Goal: Task Accomplishment & Management: Manage account settings

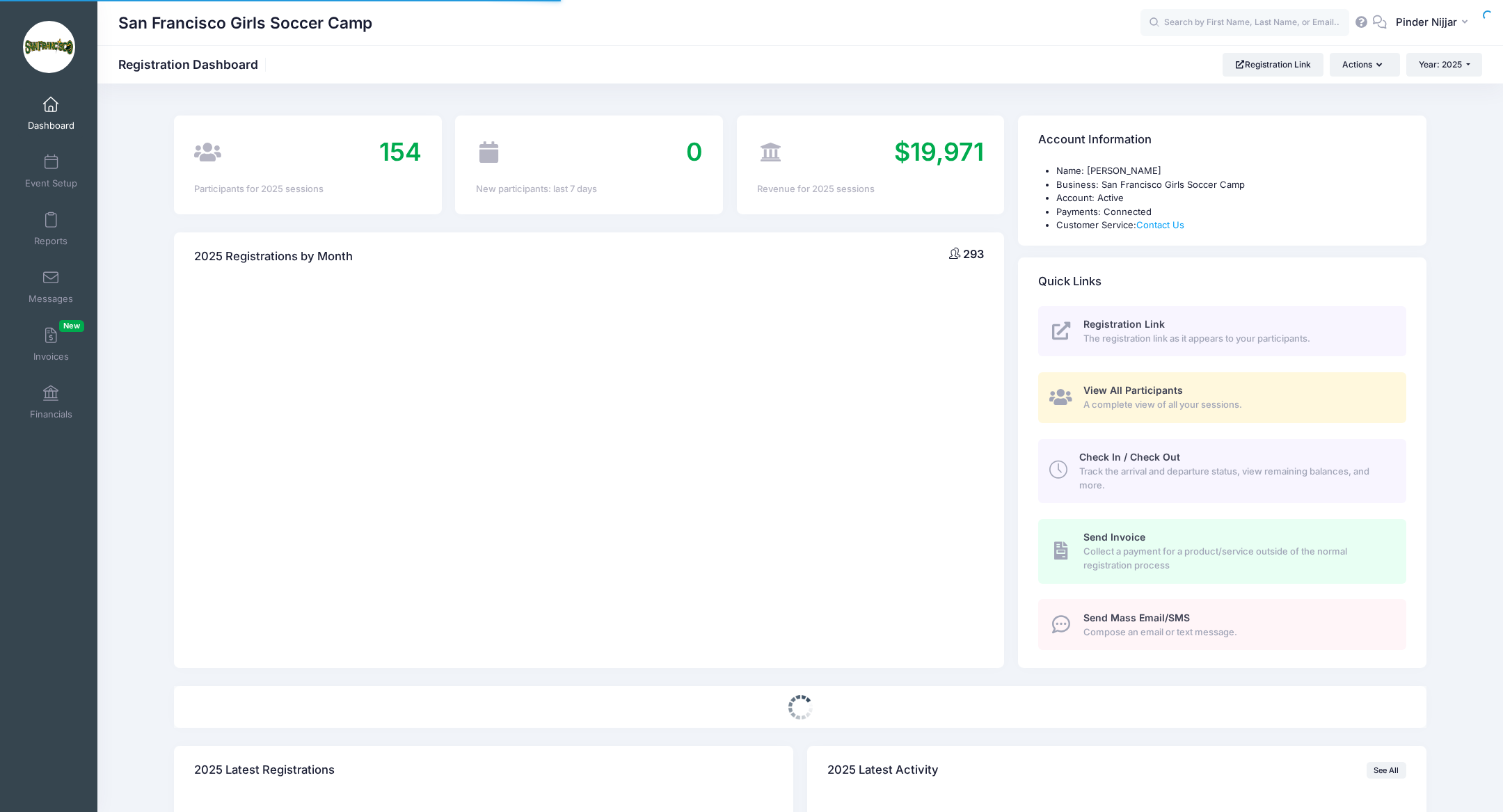
select select
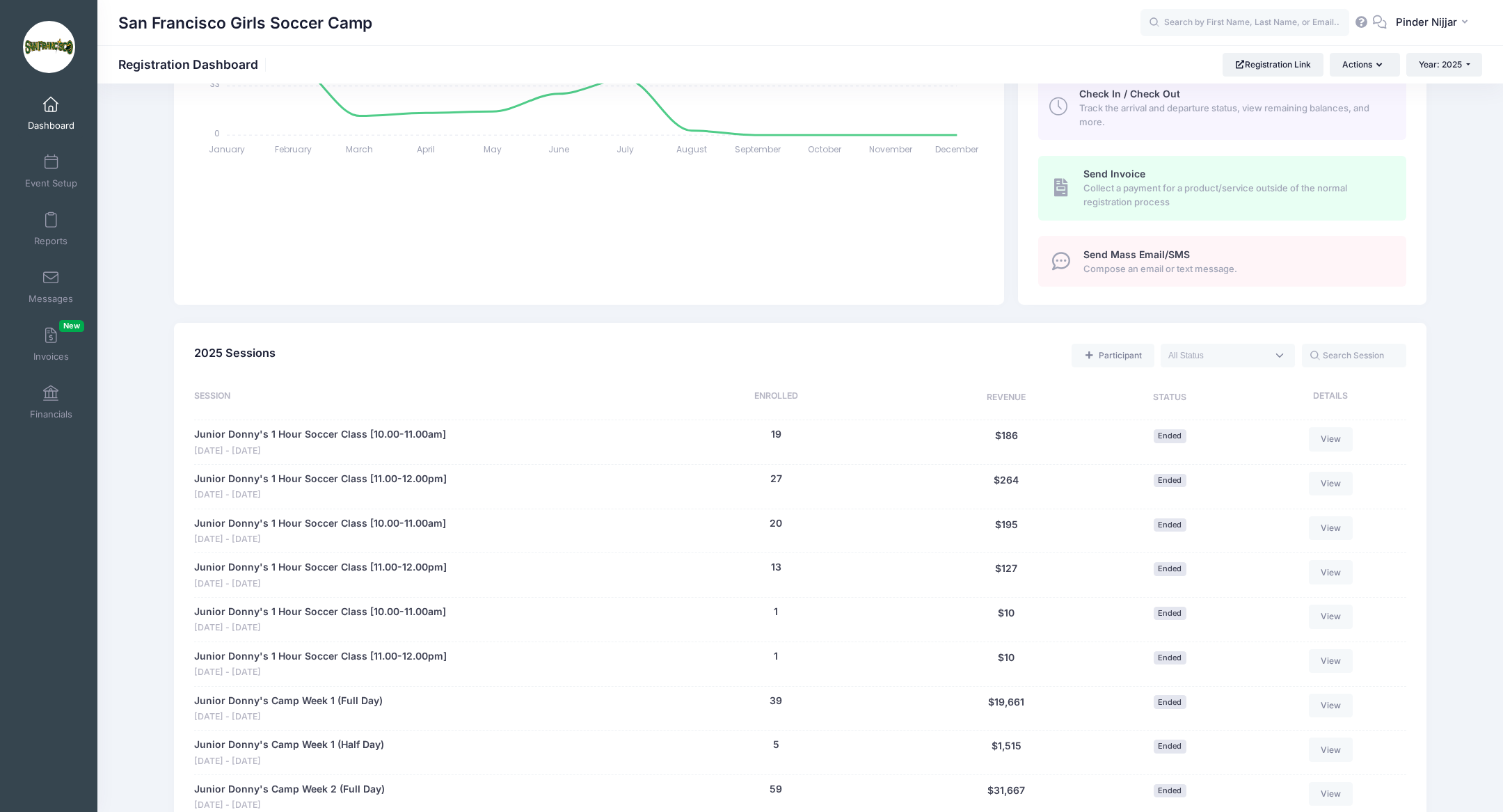
scroll to position [1121, 0]
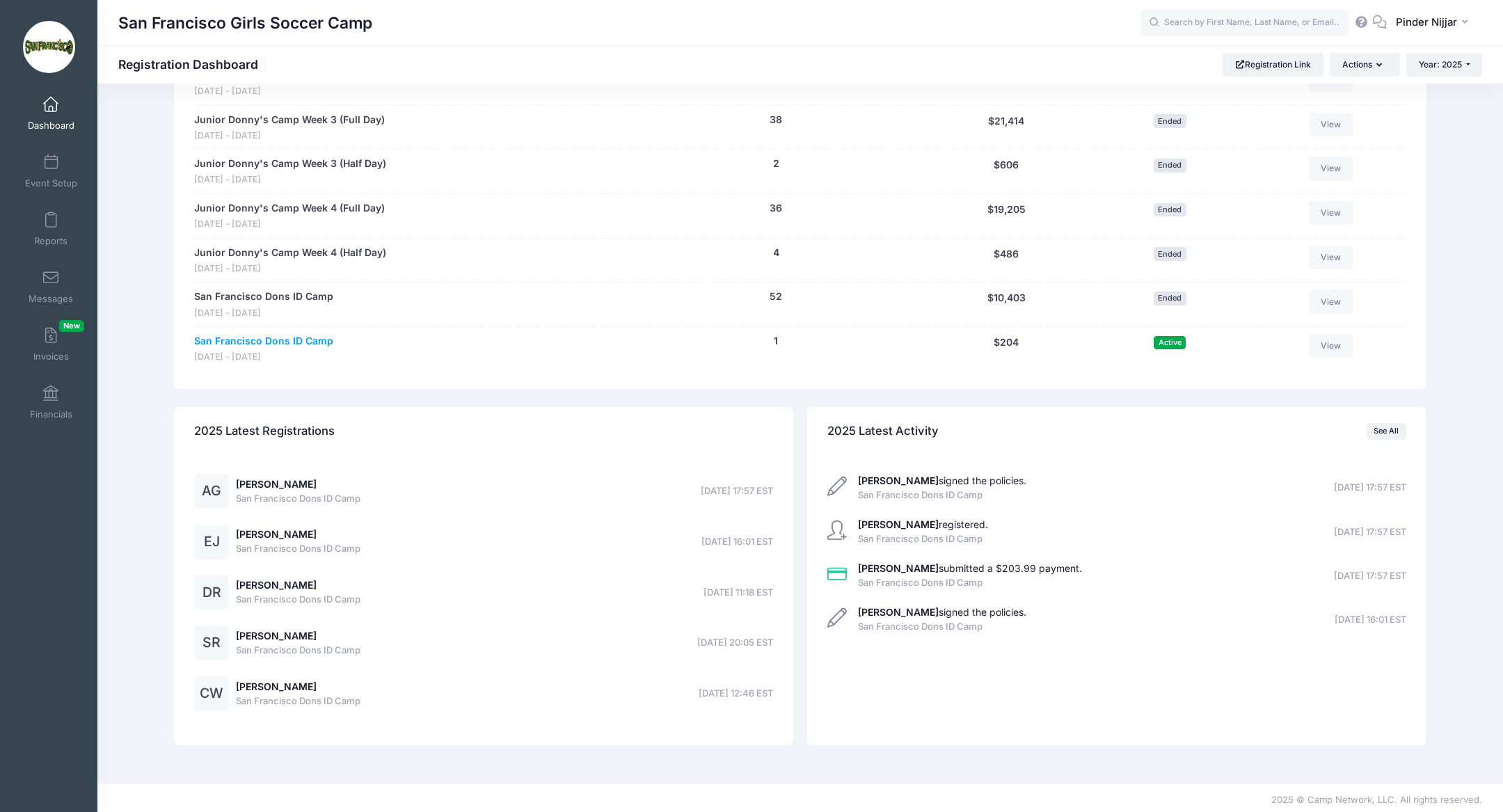
click at [321, 338] on link "San Francisco Dons ID Camp" at bounding box center [264, 340] width 140 height 14
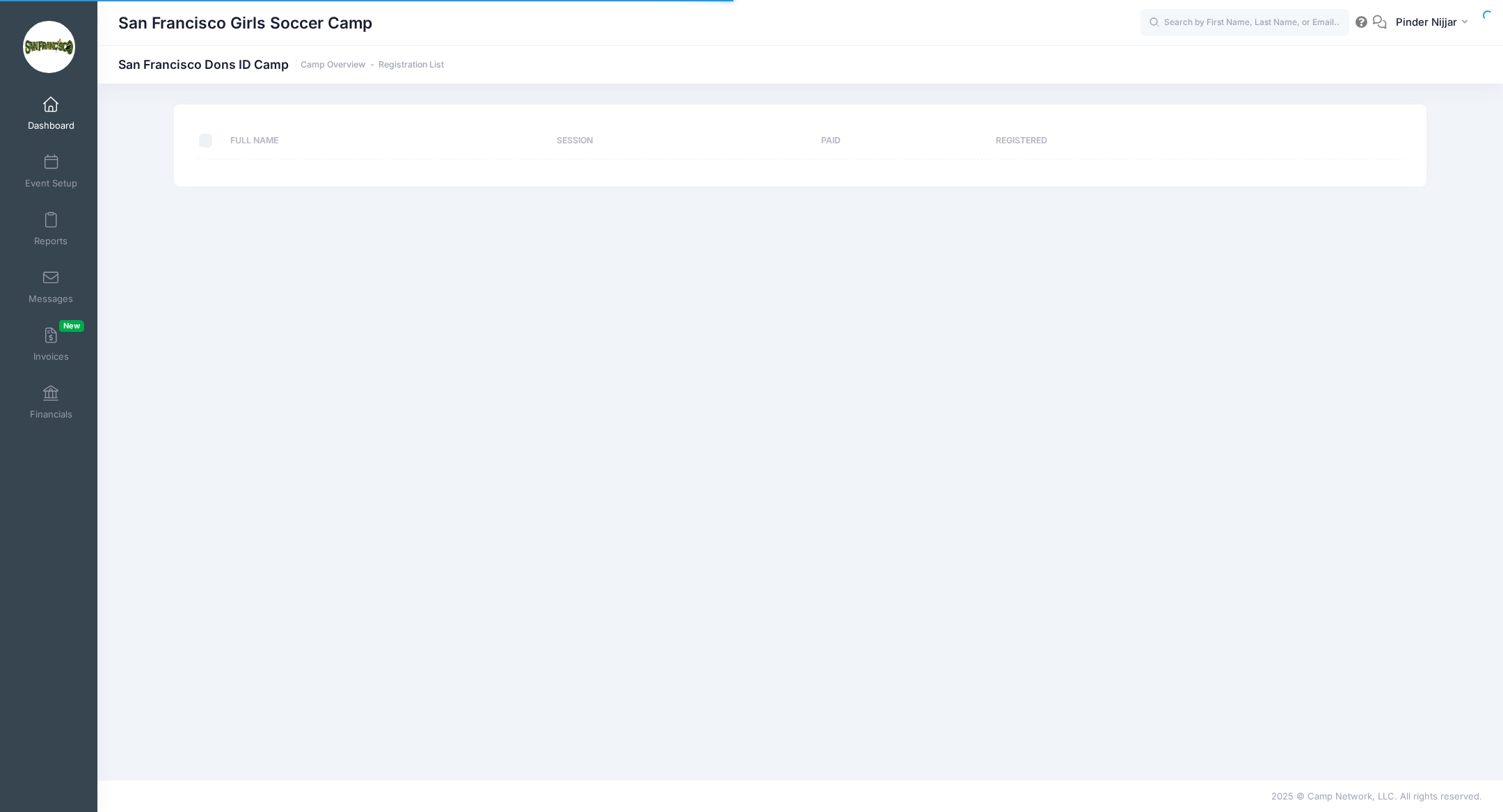
select select "10"
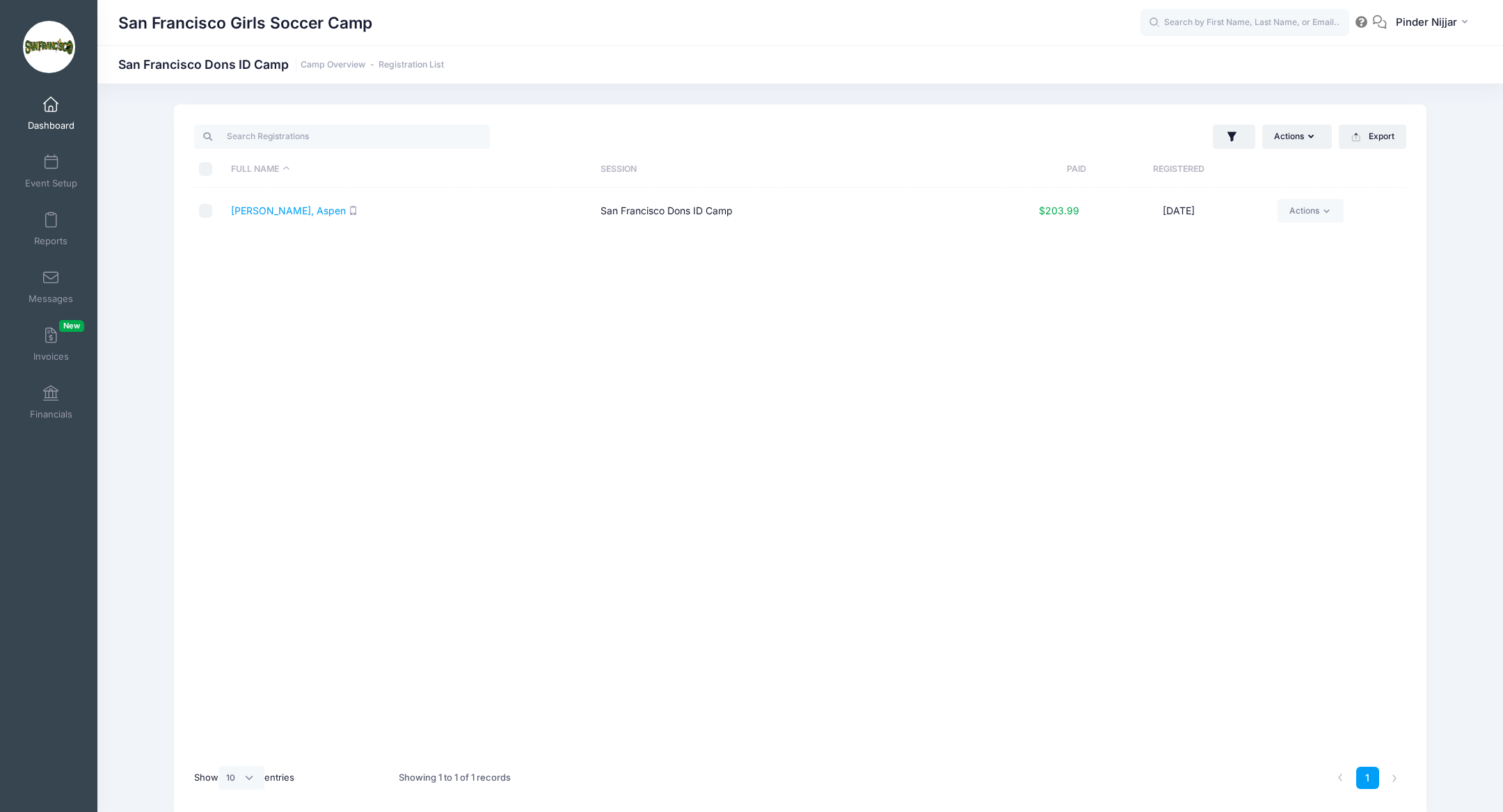
click at [72, 119] on link "Dashboard" at bounding box center [51, 113] width 66 height 49
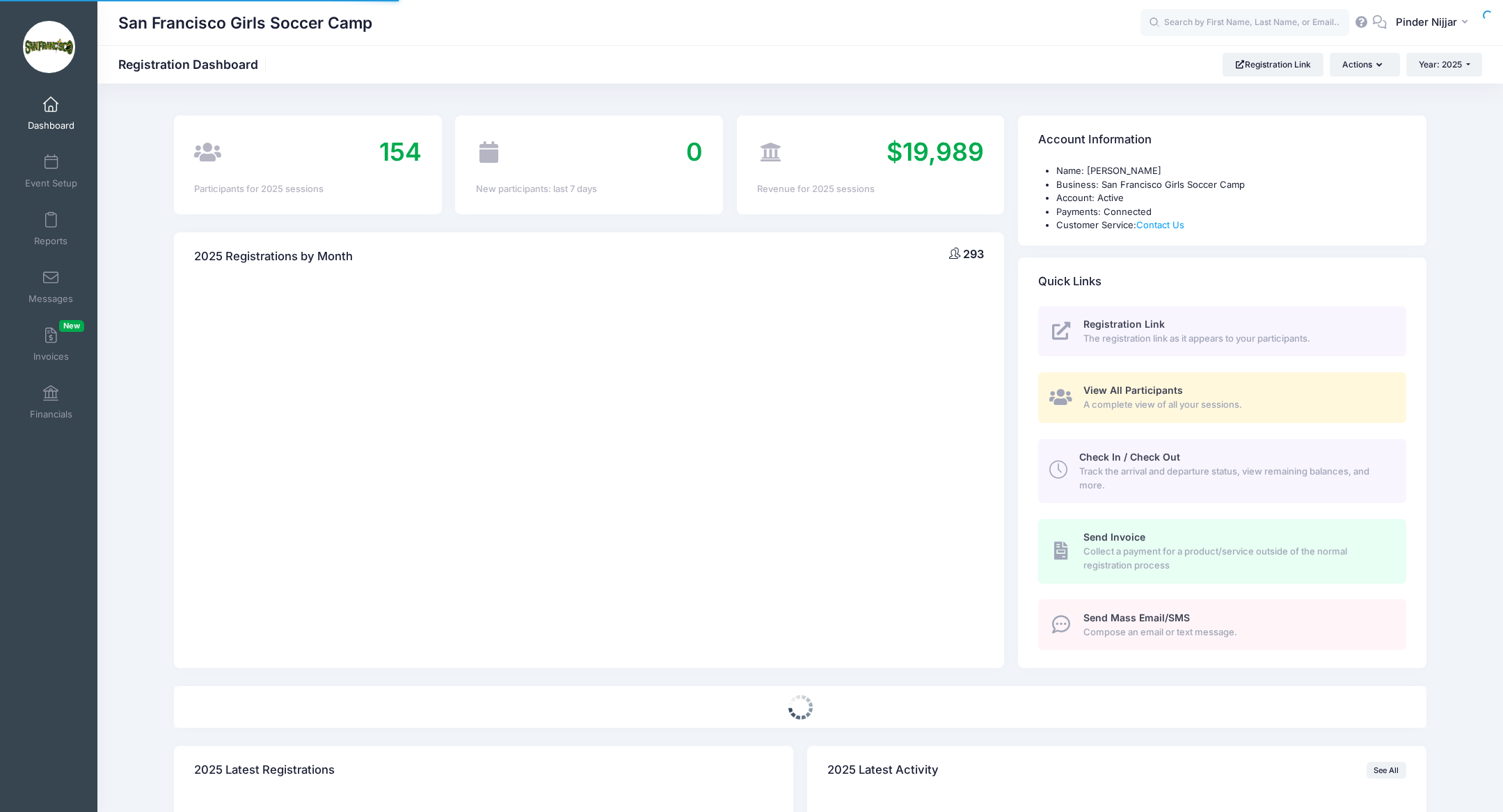
select select
